Goal: Transaction & Acquisition: Book appointment/travel/reservation

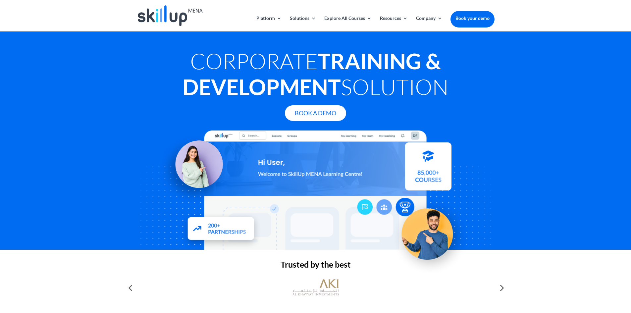
click at [181, 11] on img at bounding box center [170, 15] width 65 height 21
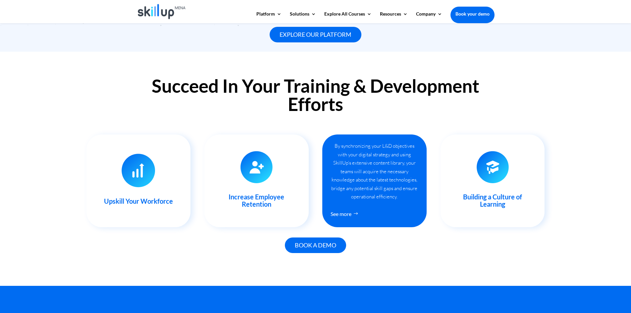
scroll to position [649, 0]
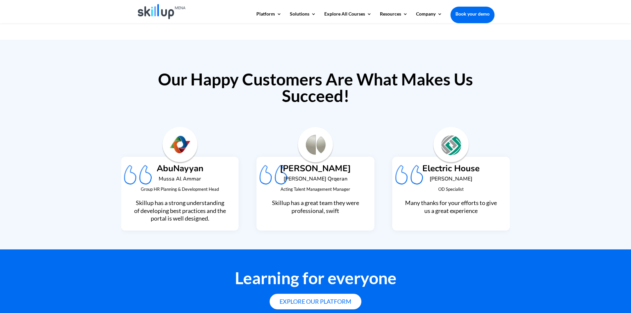
scroll to position [1561, 0]
click at [150, 185] on div "Group HR Planning & Development Head Skillup has a strong understanding of deve…" at bounding box center [179, 204] width 93 height 38
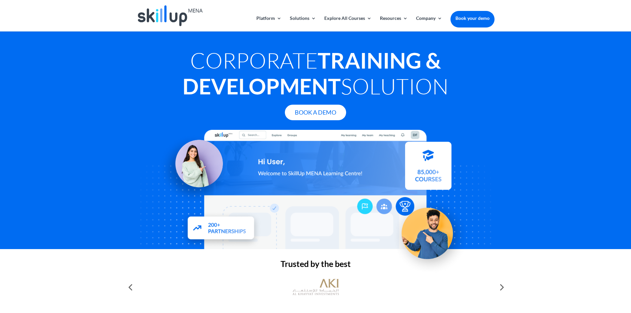
scroll to position [0, 0]
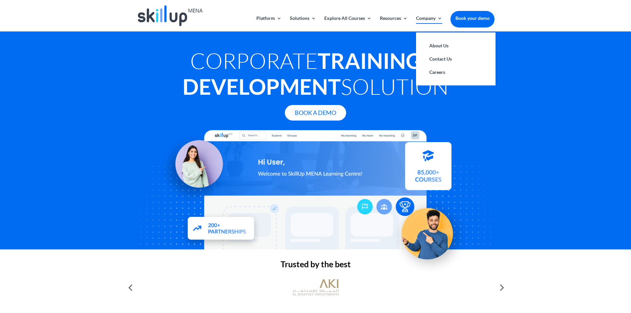
click at [427, 18] on link "Company" at bounding box center [429, 24] width 26 height 16
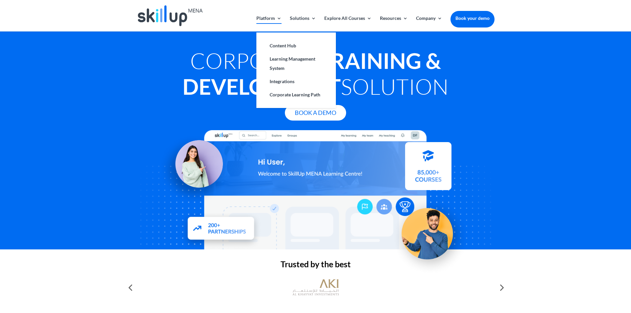
click at [268, 19] on link "Platform" at bounding box center [268, 24] width 25 height 16
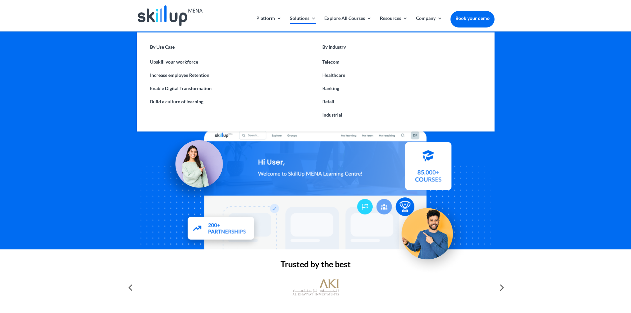
click at [309, 16] on link "Solutions" at bounding box center [303, 24] width 26 height 16
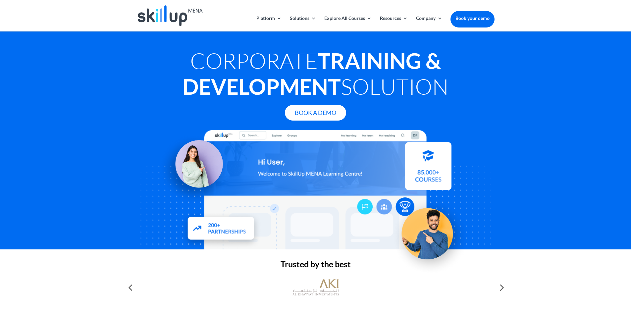
click at [481, 18] on link "Book your demo" at bounding box center [472, 18] width 44 height 15
